Goal: Navigation & Orientation: Understand site structure

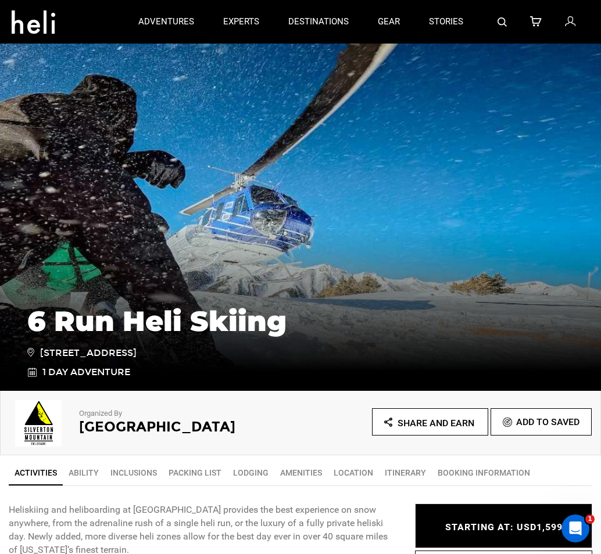
scroll to position [13, 0]
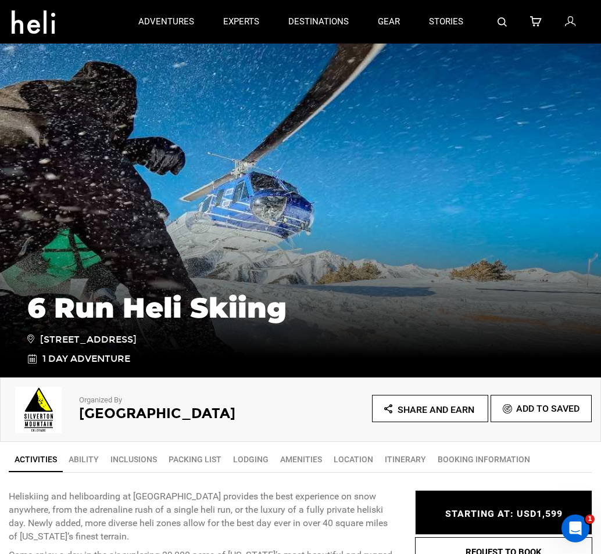
drag, startPoint x: 48, startPoint y: 24, endPoint x: 477, endPoint y: -134, distance: 457.5
click at [477, 0] on html "adventures adventures experts destinations gear stories search cart sign in Hel…" at bounding box center [300, 264] width 601 height 554
drag, startPoint x: 27, startPoint y: 27, endPoint x: 456, endPoint y: -189, distance: 480.8
click at [456, 0] on html "adventures adventures experts destinations gear stories search cart sign in Hel…" at bounding box center [300, 264] width 601 height 554
click at [46, 27] on icon at bounding box center [34, 18] width 44 height 19
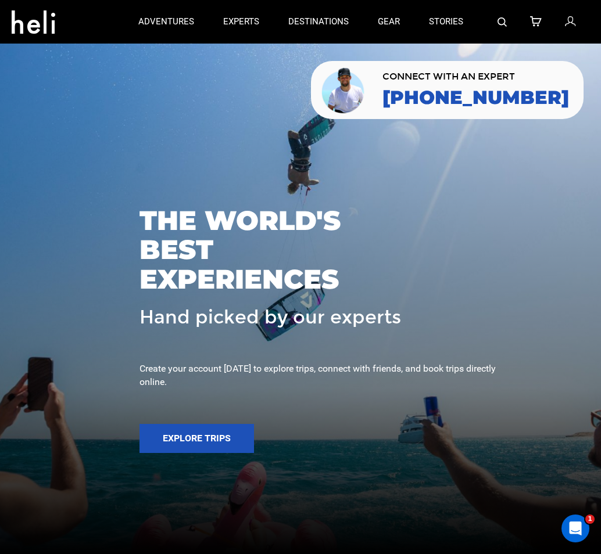
drag, startPoint x: 85, startPoint y: -1, endPoint x: 499, endPoint y: -184, distance: 452.4
click at [499, 0] on html "adventures experts destinations gear stories search cart sign in search Suggest…" at bounding box center [300, 277] width 601 height 554
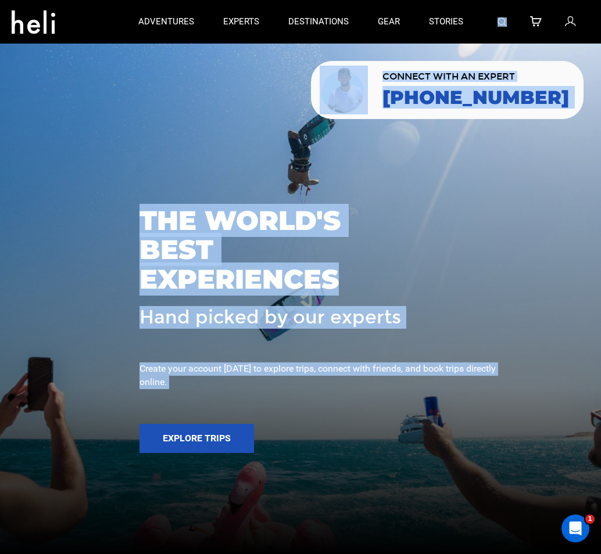
drag, startPoint x: -135, startPoint y: 238, endPoint x: -180, endPoint y: 299, distance: 76.0
click at [0, 299] on html "adventures experts destinations gear stories search cart sign in search Suggest…" at bounding box center [300, 277] width 601 height 554
click at [204, 202] on div "THE WORLD'S BEST EXPERIENCES Hand picked by our experts Create your account tod…" at bounding box center [300, 278] width 601 height 166
drag, startPoint x: 31, startPoint y: 19, endPoint x: -267, endPoint y: 169, distance: 333.8
click at [0, 169] on html "adventures experts destinations gear stories search cart sign in search Suggest…" at bounding box center [300, 277] width 601 height 554
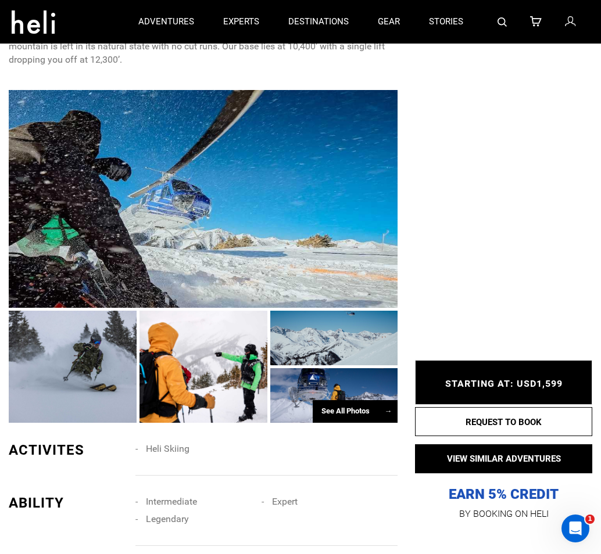
click at [22, 17] on icon at bounding box center [34, 18] width 44 height 19
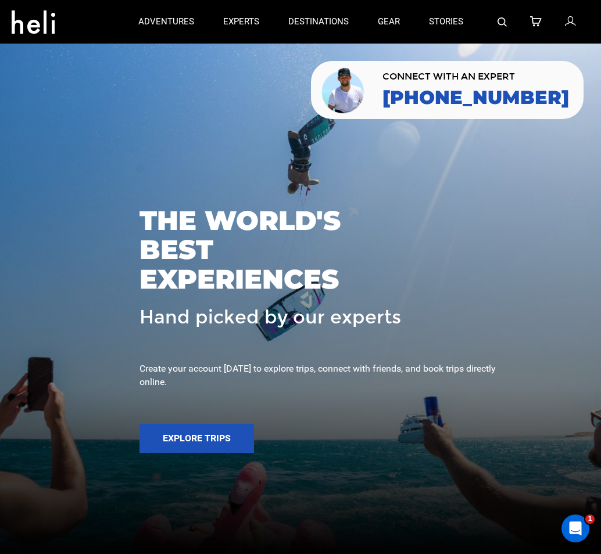
drag, startPoint x: 34, startPoint y: 27, endPoint x: 78, endPoint y: 13, distance: 46.3
click at [78, 13] on div at bounding box center [68, 22] width 112 height 42
click at [45, 20] on icon at bounding box center [34, 18] width 44 height 19
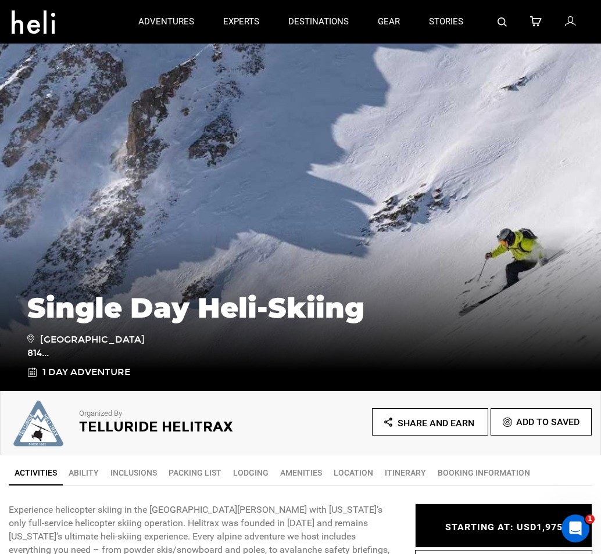
click at [34, 26] on icon at bounding box center [34, 18] width 44 height 19
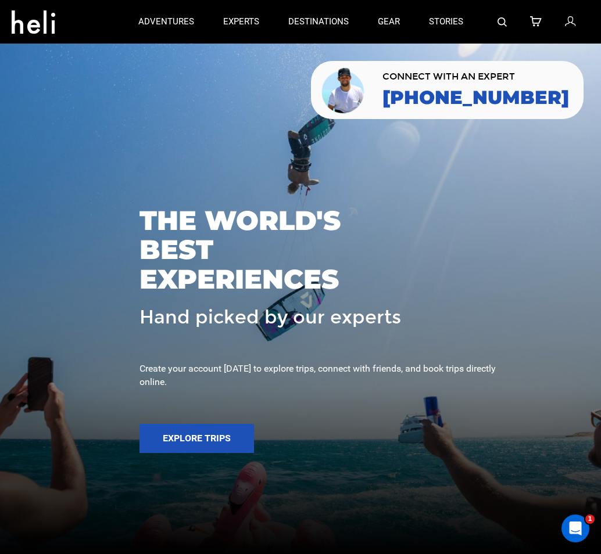
click at [34, 24] on icon at bounding box center [34, 18] width 44 height 19
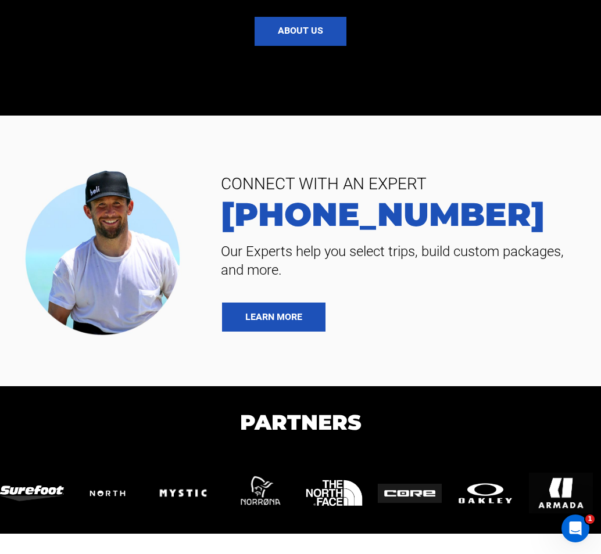
scroll to position [2719, 0]
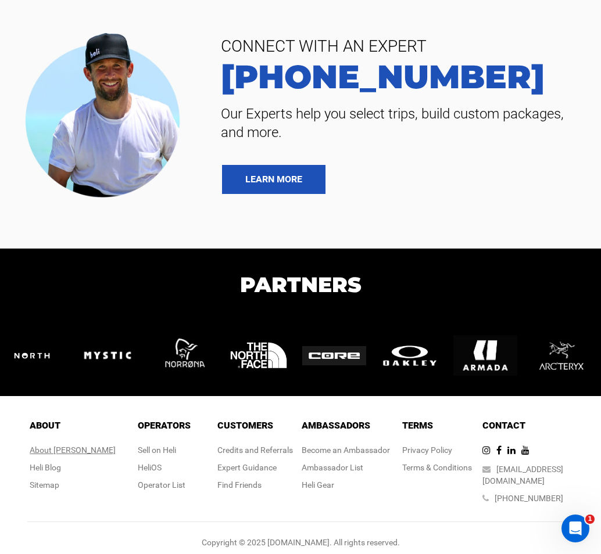
click at [74, 453] on div "About [PERSON_NAME]" at bounding box center [73, 450] width 86 height 12
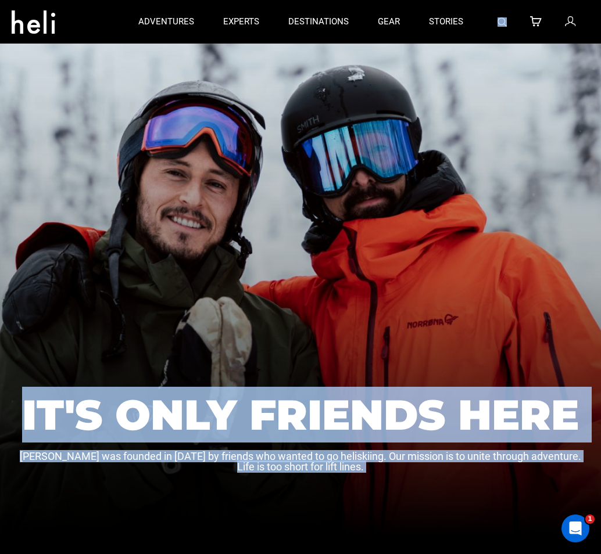
drag, startPoint x: 296, startPoint y: 261, endPoint x: 795, endPoint y: -164, distance: 655.5
click at [601, 0] on html "adventures experts destinations gear stories search cart sign in search Suggest…" at bounding box center [300, 277] width 601 height 554
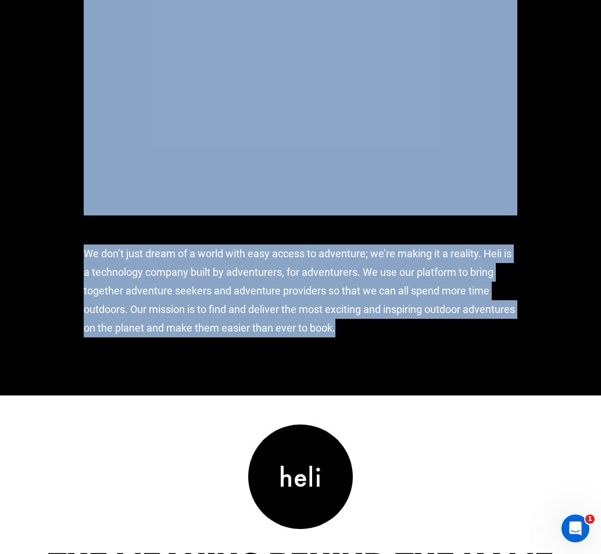
scroll to position [962, 0]
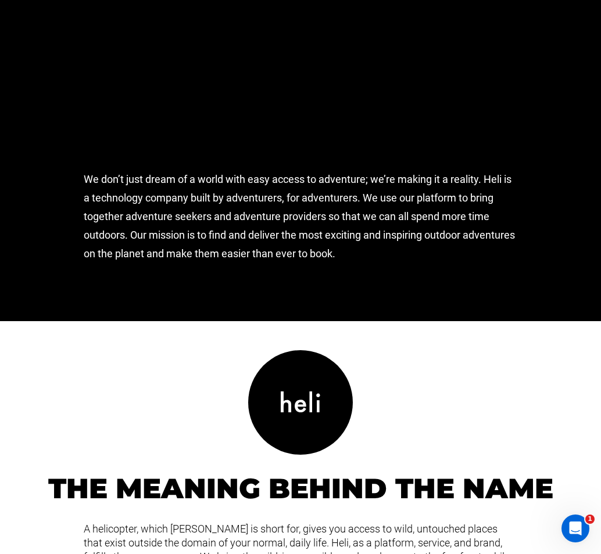
click at [349, 394] on div at bounding box center [300, 402] width 105 height 105
click at [313, 404] on icon at bounding box center [300, 402] width 39 height 30
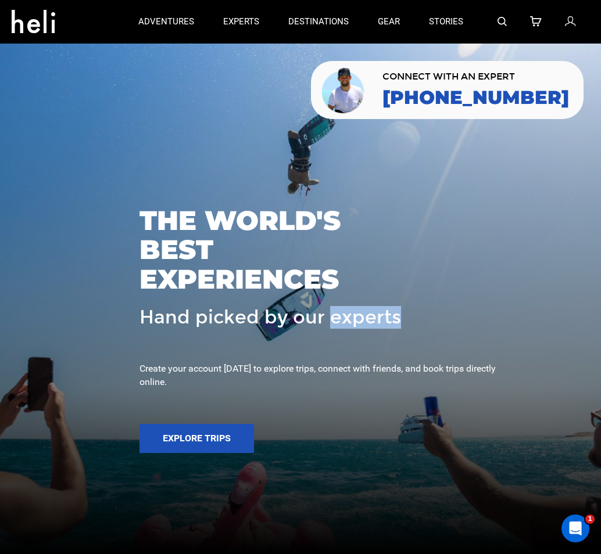
click at [313, 328] on span "Hand picked by our experts" at bounding box center [269, 317] width 261 height 20
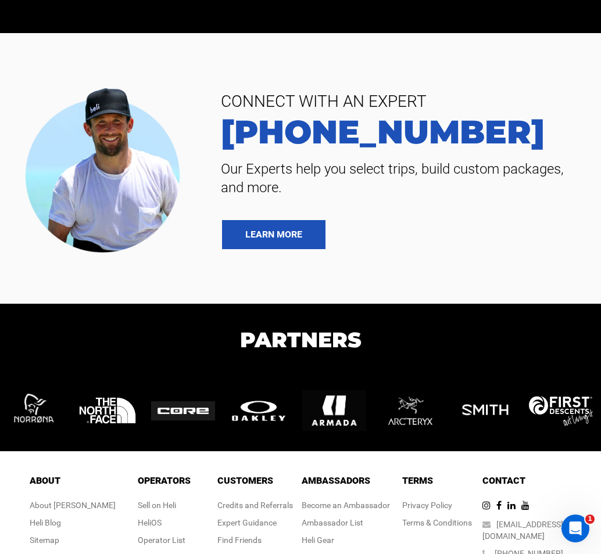
scroll to position [2719, 0]
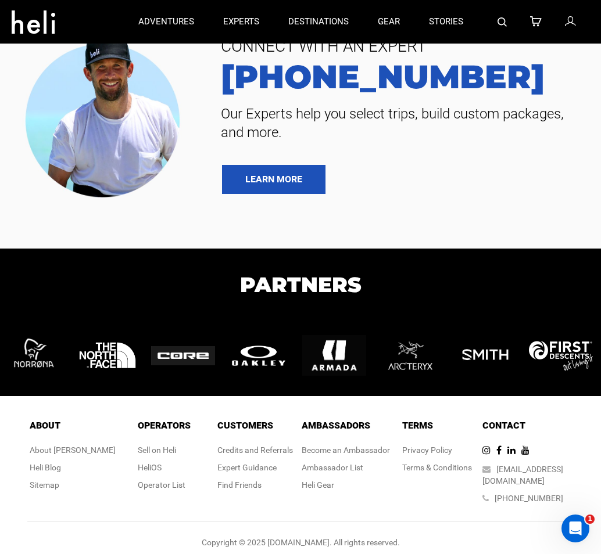
click at [60, 429] on span "About" at bounding box center [45, 425] width 31 height 11
click at [81, 451] on div "About [PERSON_NAME]" at bounding box center [73, 450] width 86 height 12
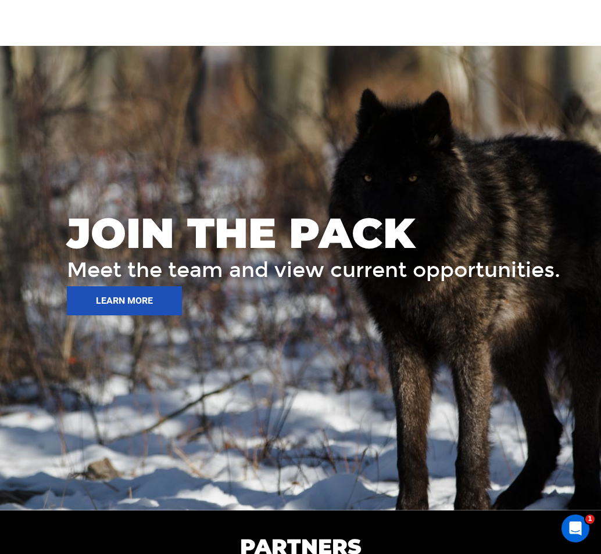
scroll to position [1883, 0]
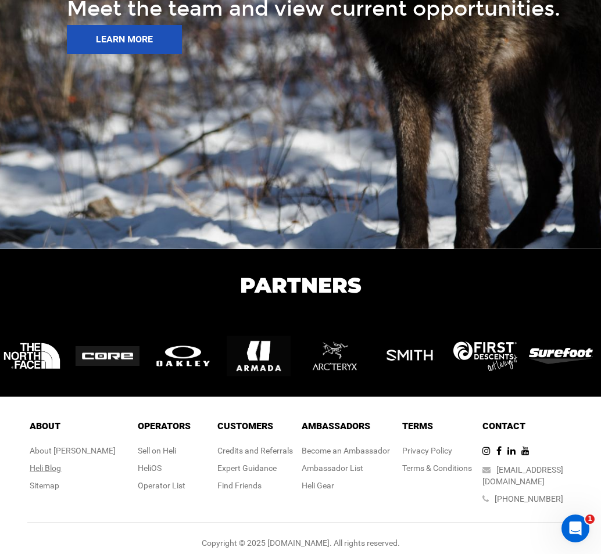
click at [61, 468] on link "Heli Blog" at bounding box center [45, 467] width 31 height 9
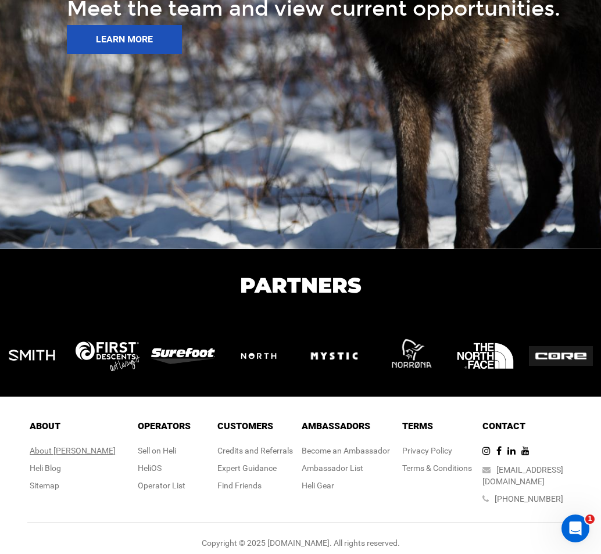
click at [76, 452] on div "About [PERSON_NAME]" at bounding box center [73, 451] width 86 height 12
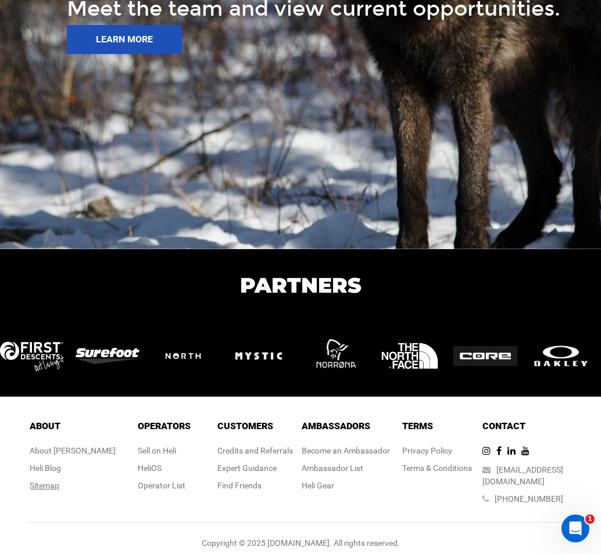
click at [72, 486] on div "Sitemap" at bounding box center [73, 486] width 86 height 12
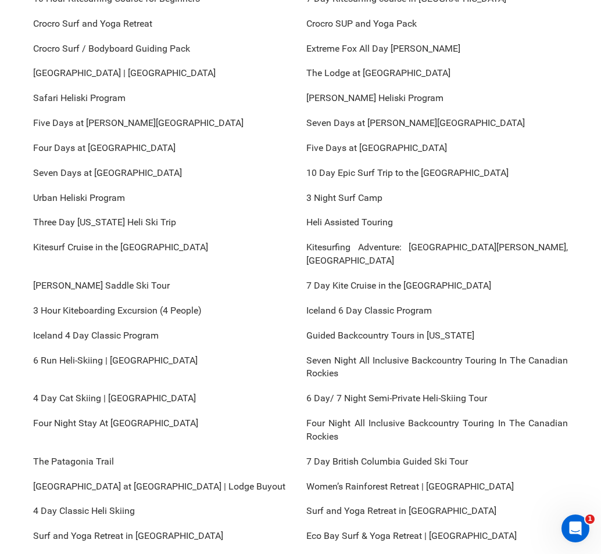
scroll to position [10930, 0]
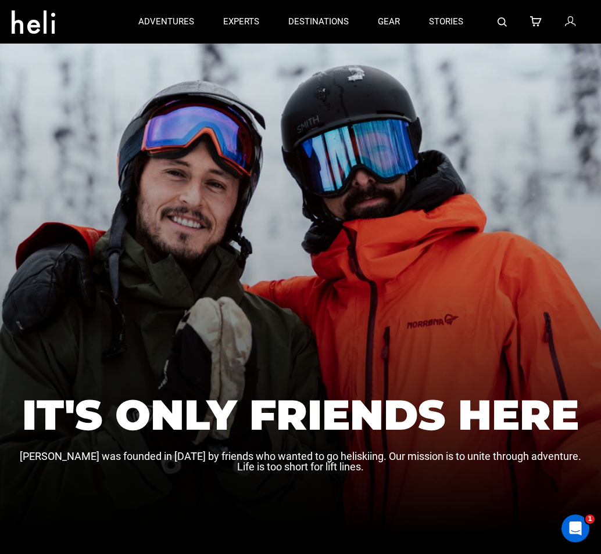
drag, startPoint x: 44, startPoint y: 23, endPoint x: 160, endPoint y: -104, distance: 171.8
click at [160, 0] on html "adventures experts destinations gear stories search cart sign in search Suggest…" at bounding box center [300, 277] width 601 height 554
click at [454, 21] on link "stories" at bounding box center [446, 22] width 34 height 44
click at [386, 28] on link "gear" at bounding box center [389, 22] width 22 height 44
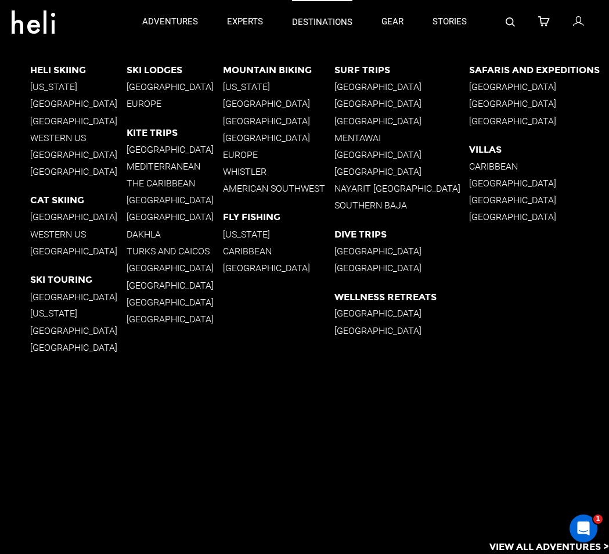
click at [314, 23] on p "destinations" at bounding box center [322, 22] width 60 height 12
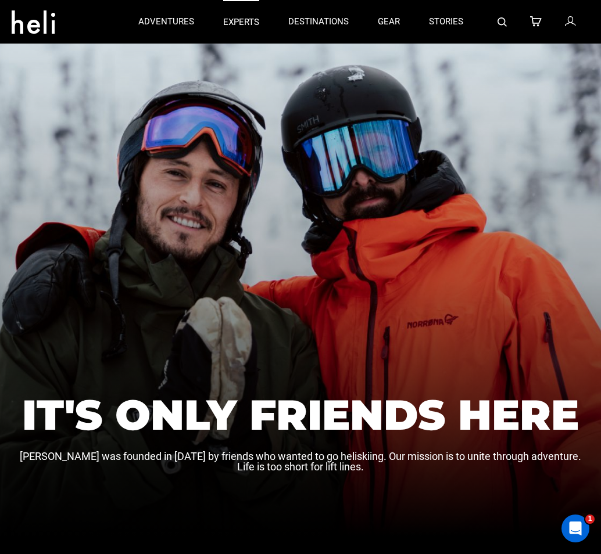
click at [252, 20] on p "experts" at bounding box center [241, 22] width 36 height 12
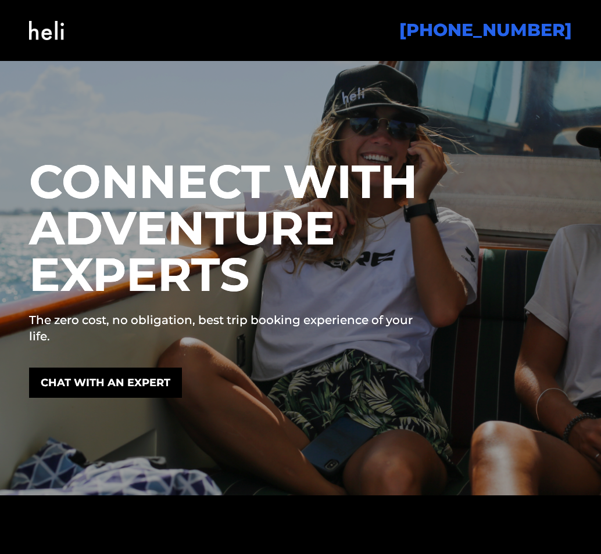
scroll to position [2680, 0]
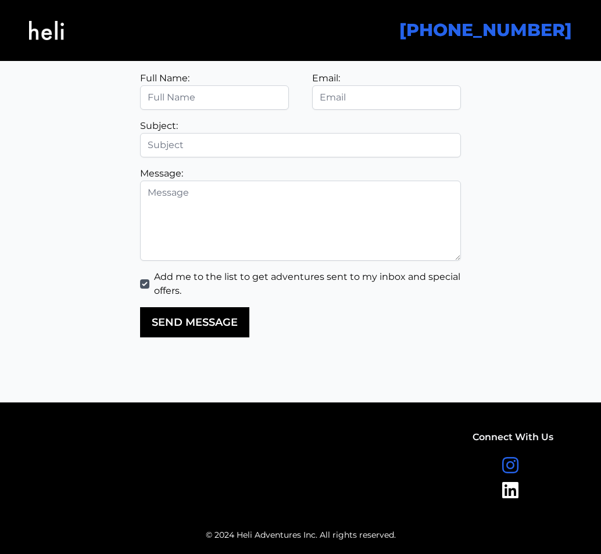
click at [509, 456] on icon at bounding box center [512, 465] width 21 height 19
